Goal: Register for event/course

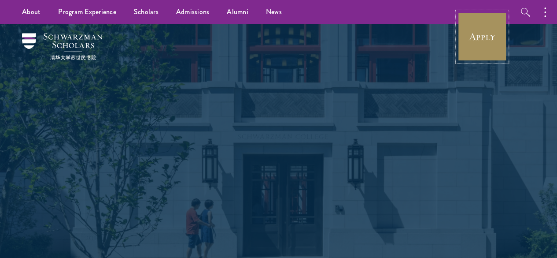
click at [474, 30] on link "Apply" at bounding box center [482, 36] width 49 height 49
click at [478, 30] on link "Apply" at bounding box center [482, 36] width 49 height 49
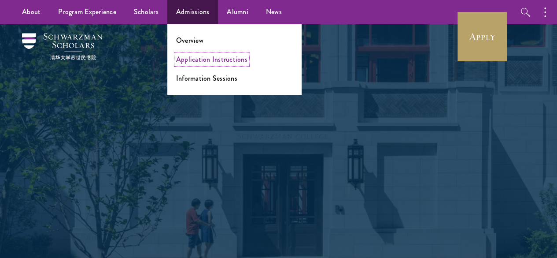
click at [202, 56] on link "Application Instructions" at bounding box center [211, 59] width 71 height 10
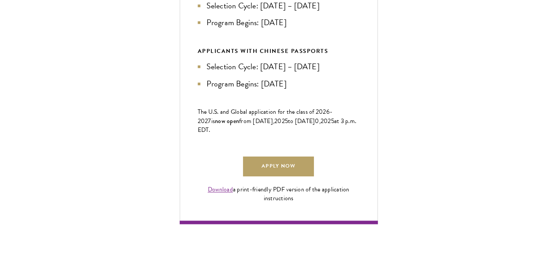
scroll to position [529, 0]
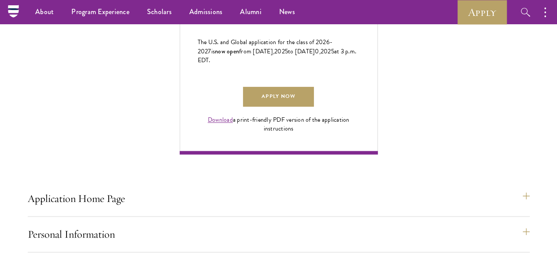
scroll to position [573, 0]
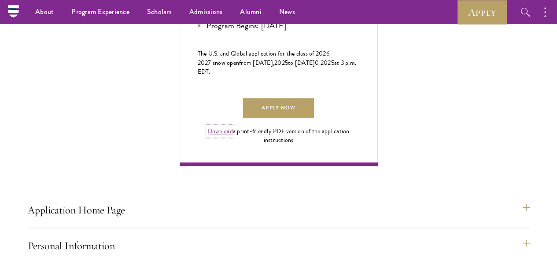
click at [233, 136] on link "Download" at bounding box center [220, 130] width 25 height 9
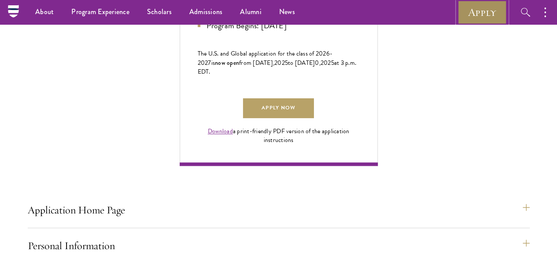
click at [470, 16] on link "Apply" at bounding box center [482, 12] width 49 height 24
